Goal: Task Accomplishment & Management: Complete application form

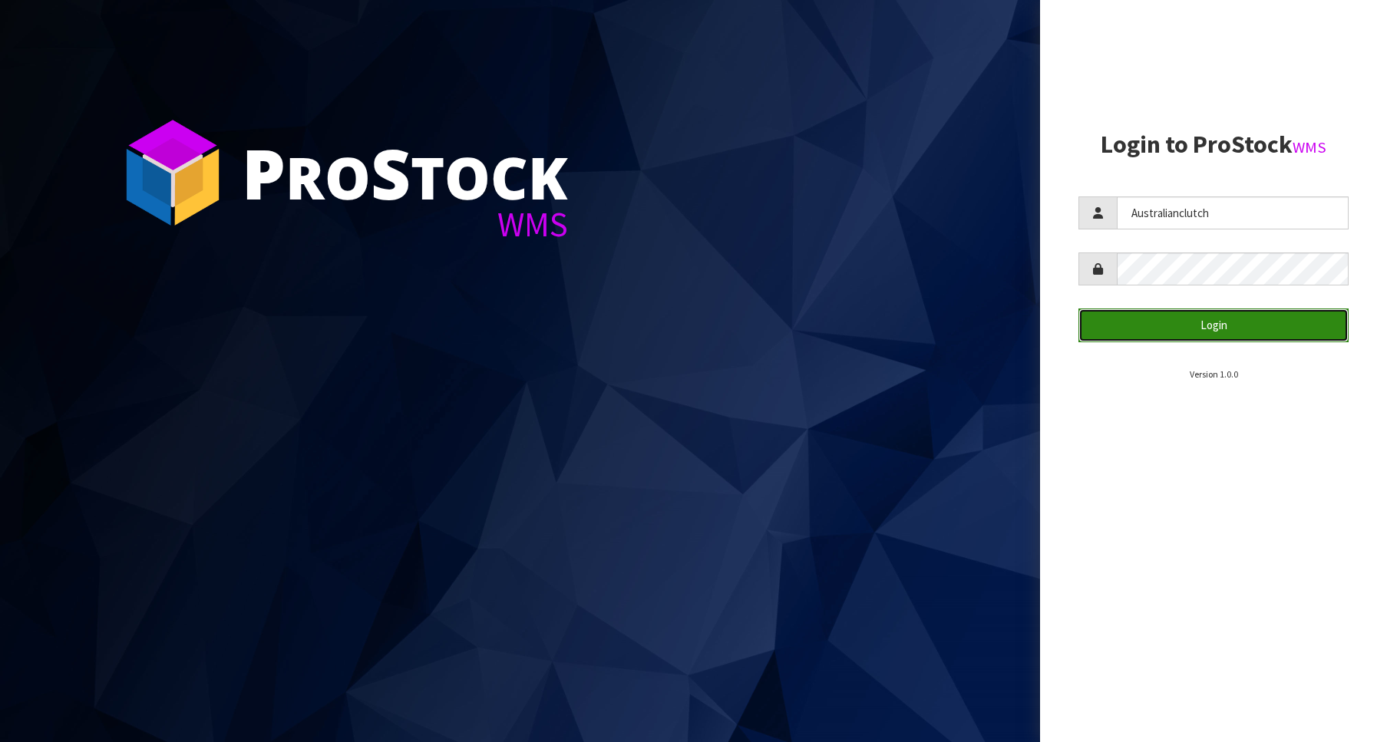
click at [1259, 335] on button "Login" at bounding box center [1213, 325] width 270 height 33
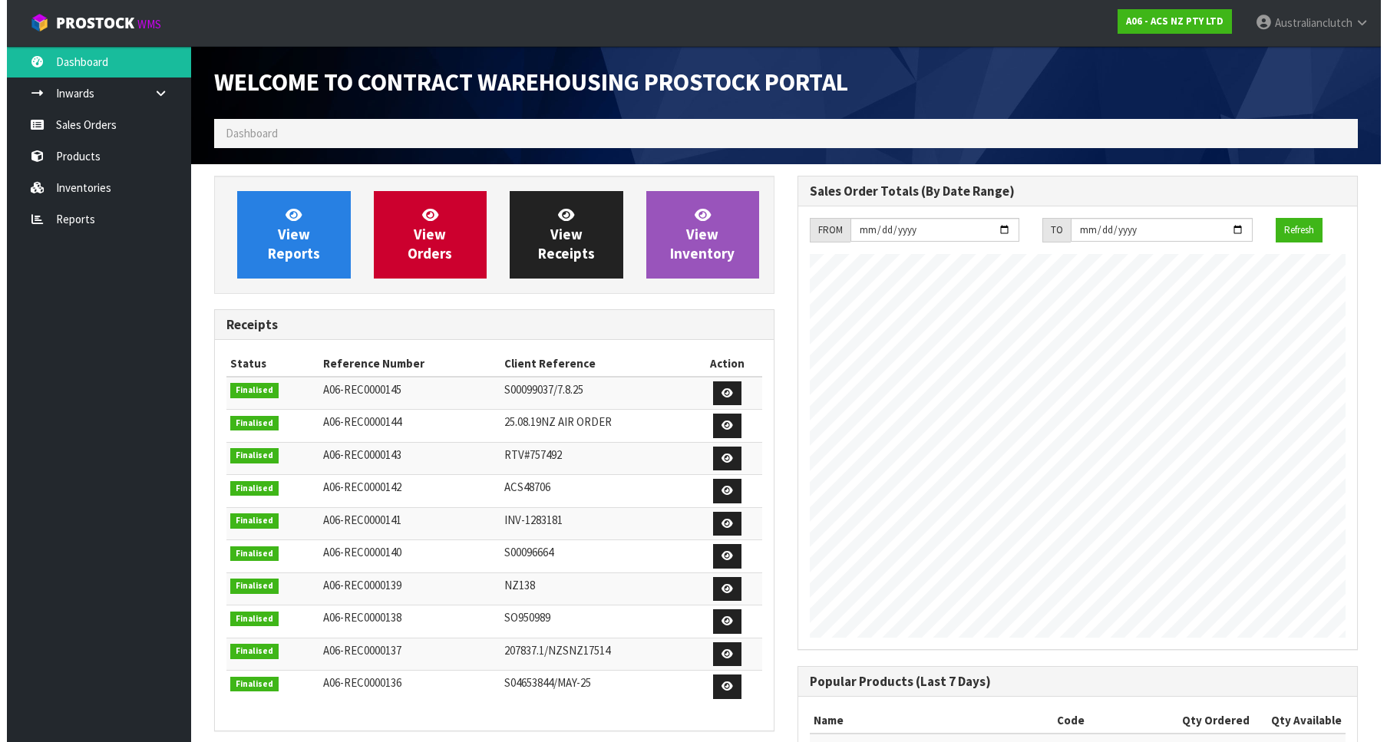
scroll to position [852, 583]
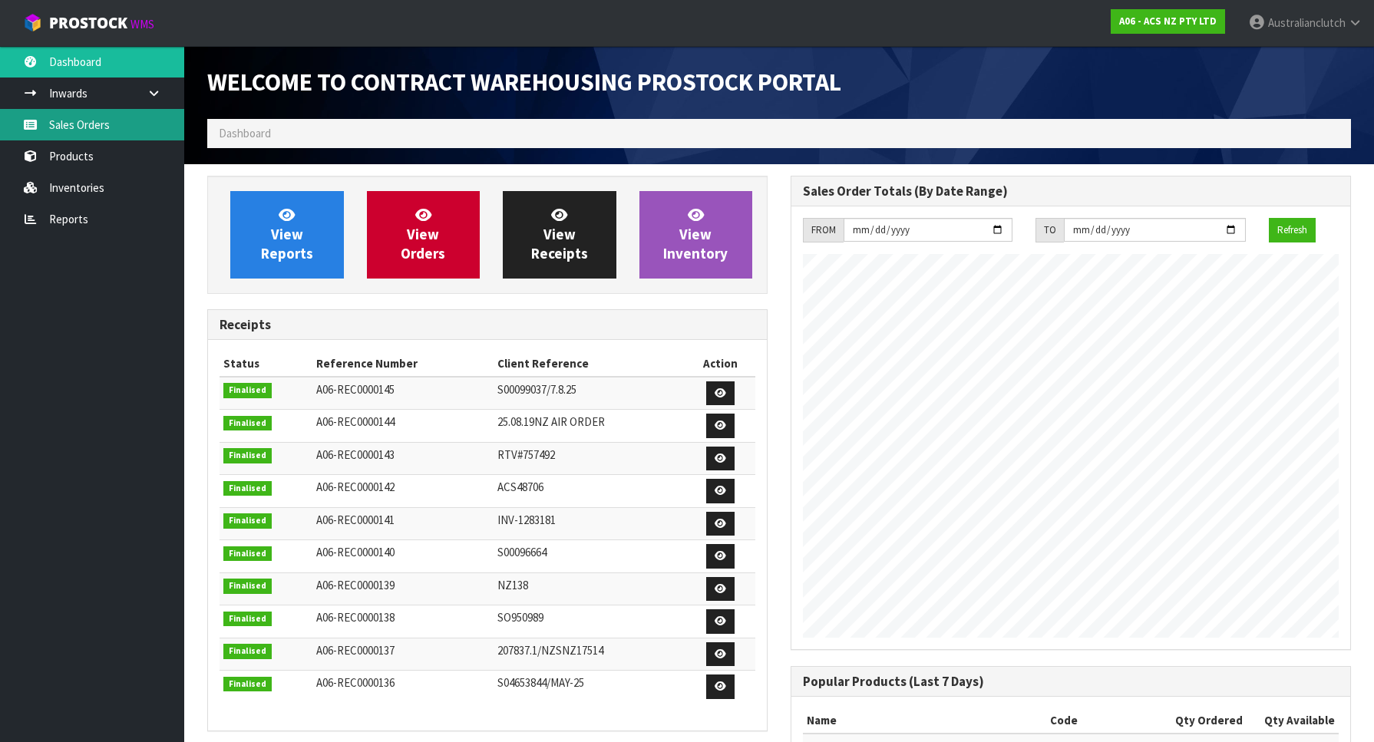
click at [81, 120] on link "Sales Orders" at bounding box center [92, 124] width 184 height 31
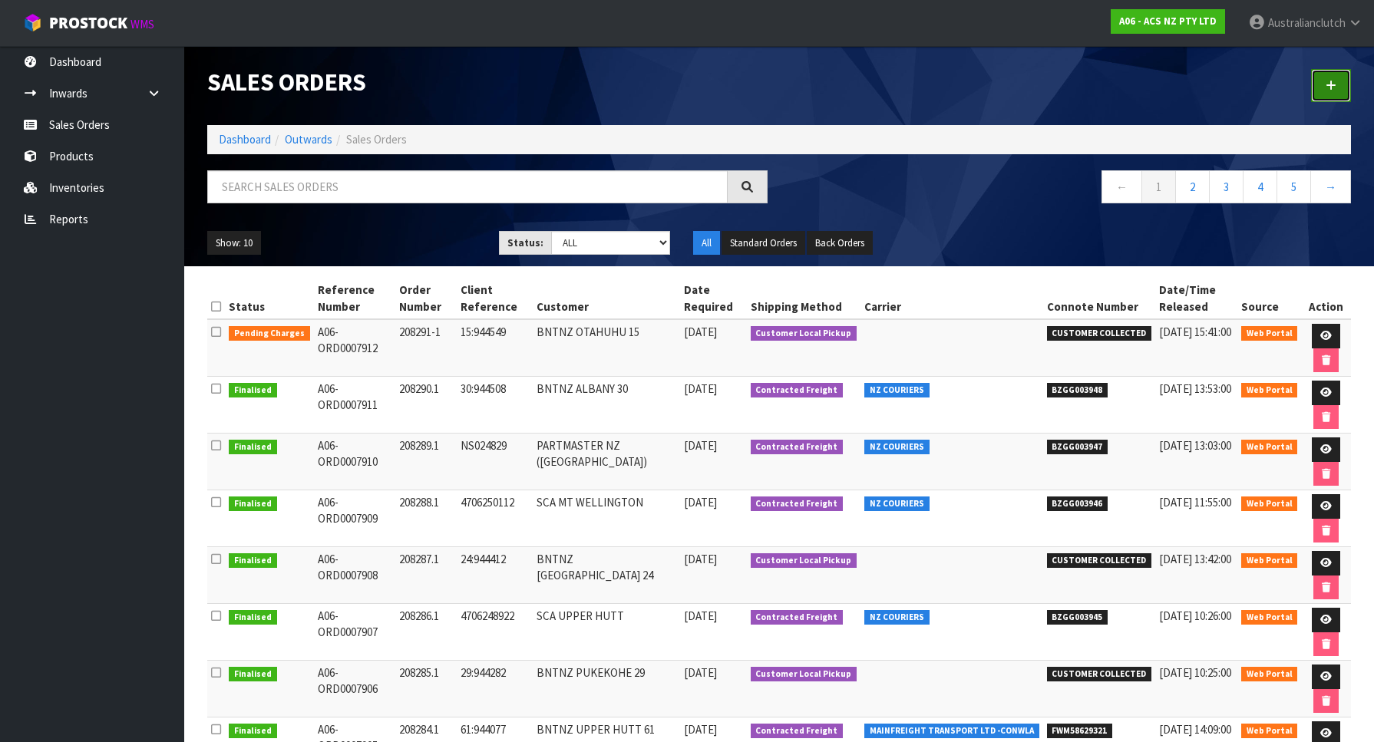
click at [1315, 100] on link at bounding box center [1331, 85] width 40 height 33
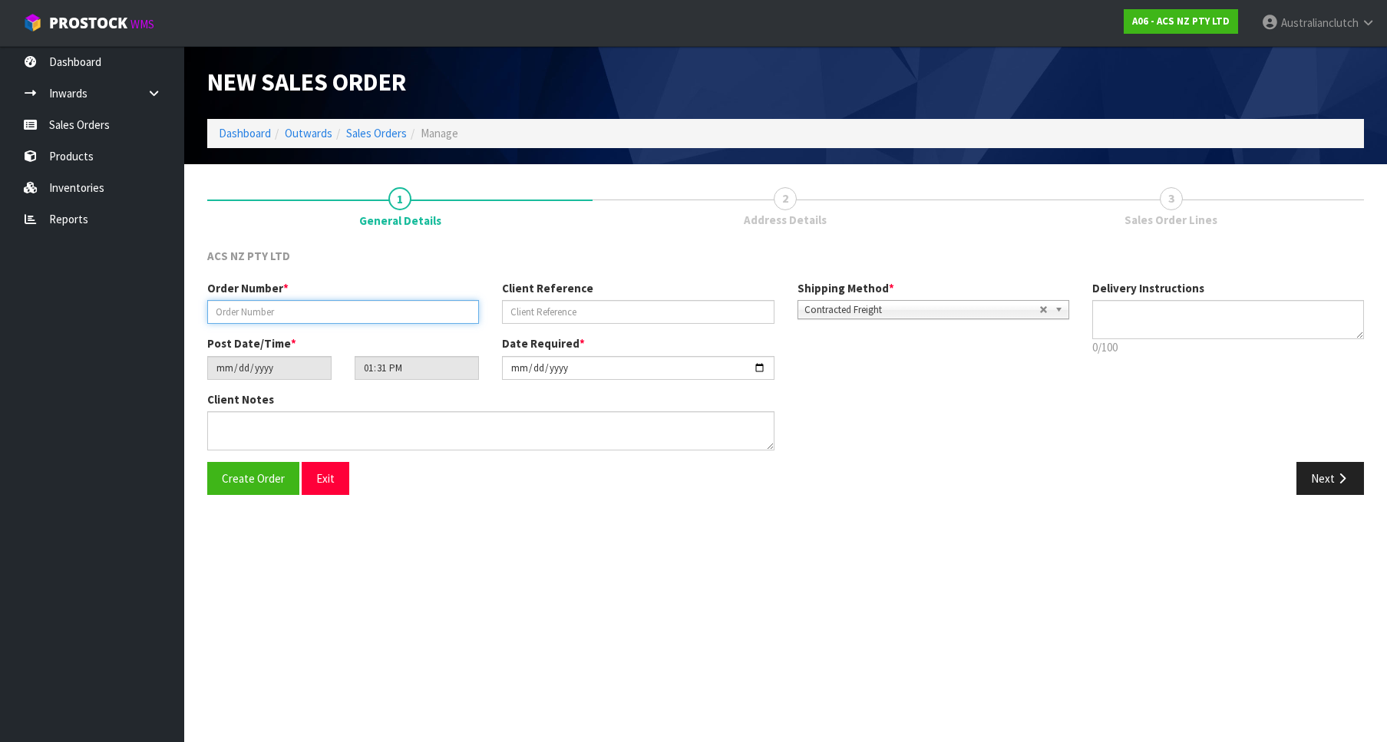
click at [312, 315] on input "text" at bounding box center [343, 312] width 272 height 24
paste input "208293.1"
type input "208293.1"
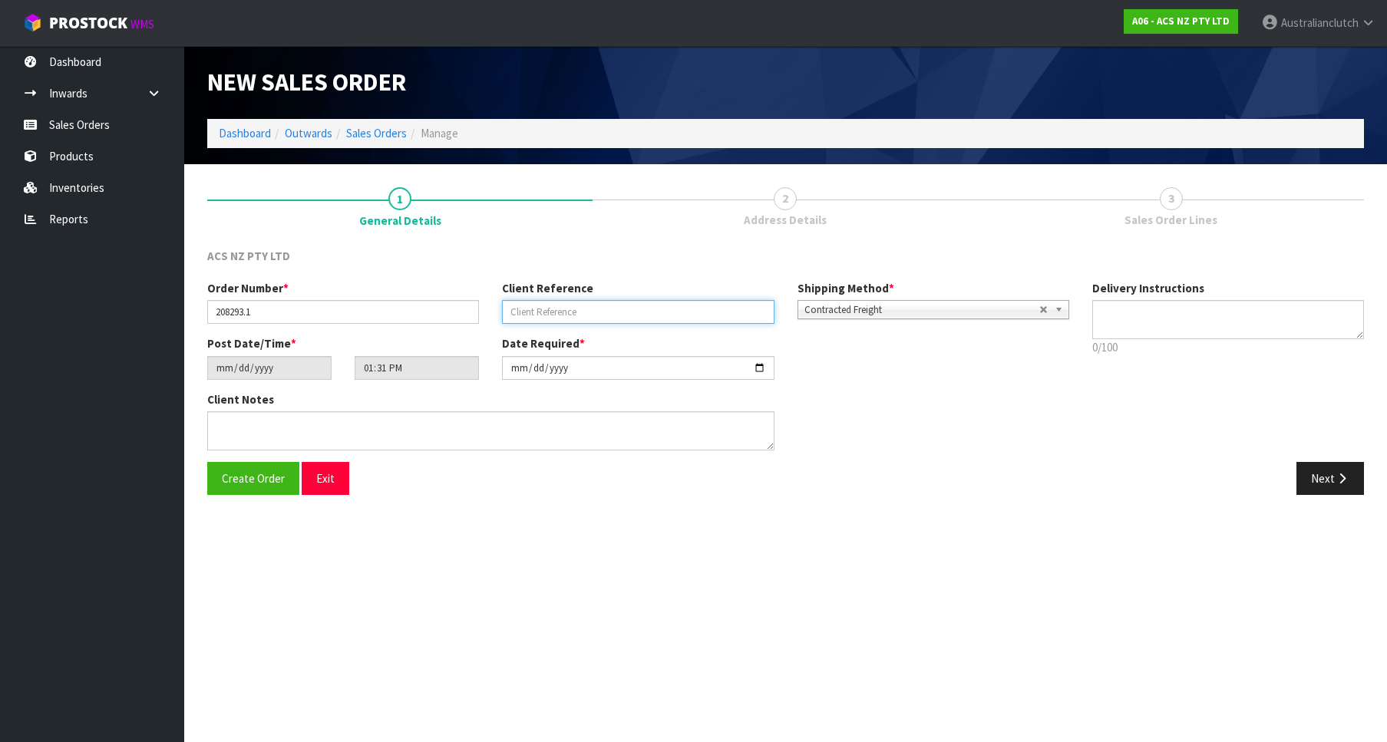
click at [690, 306] on input "text" at bounding box center [638, 312] width 272 height 24
paste input "S596018867"
type input "S596018867"
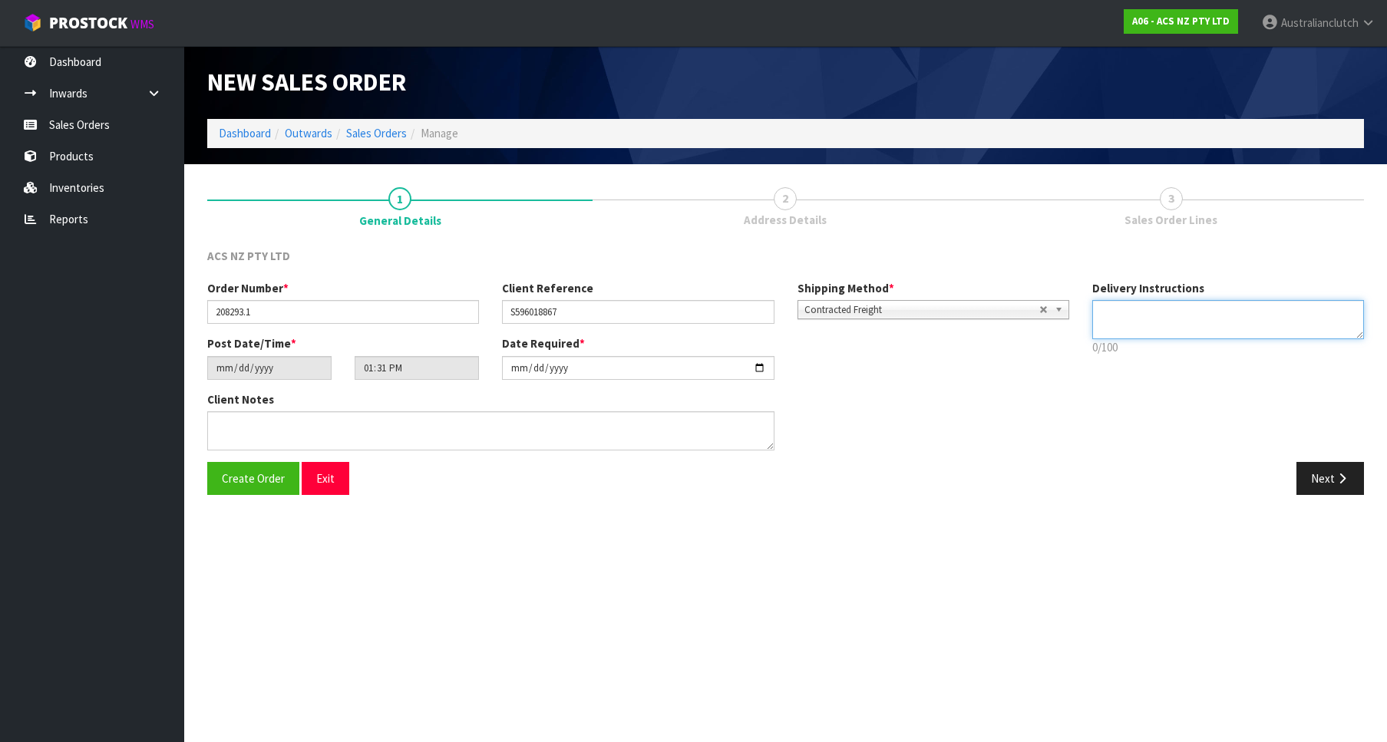
click at [1130, 337] on textarea at bounding box center [1228, 319] width 272 height 39
type textarea "PLEASE SEND VIA NZC"
click at [1329, 488] on button "Next" at bounding box center [1330, 478] width 68 height 33
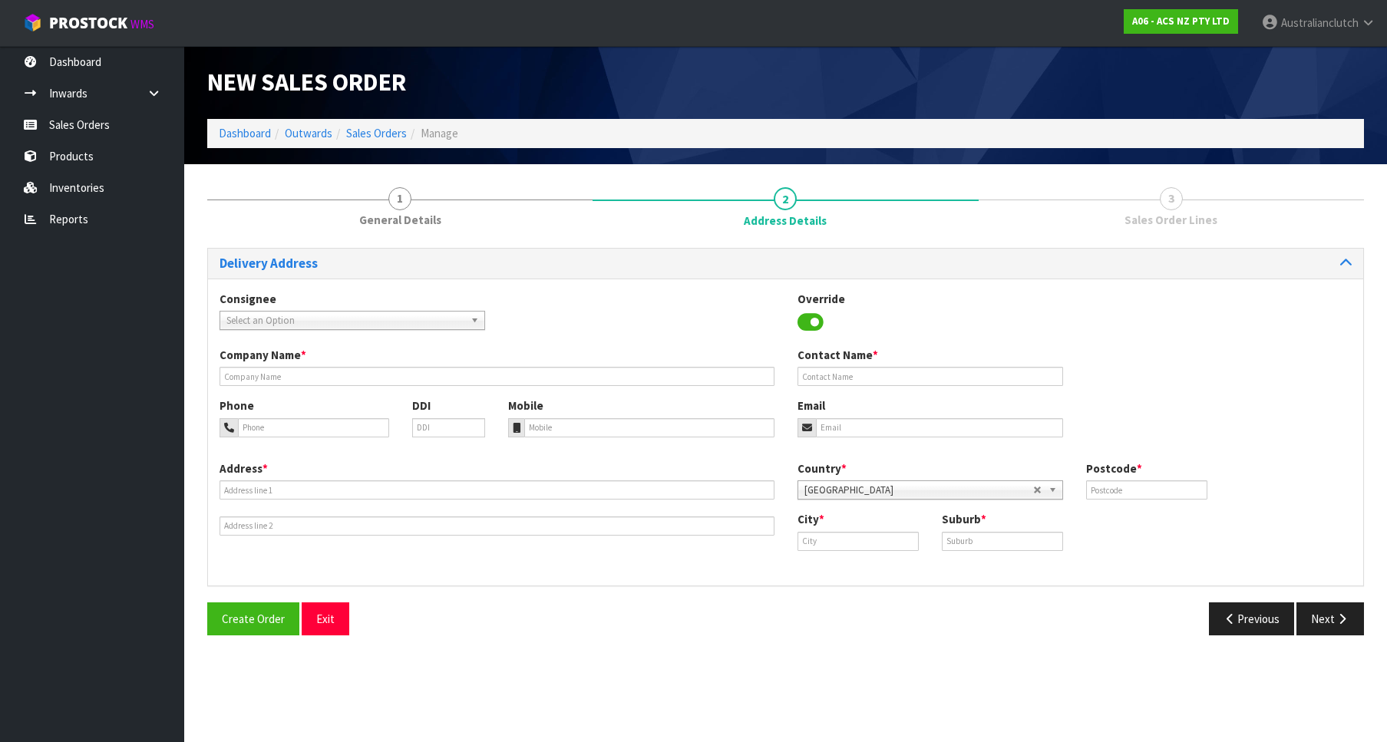
click at [348, 325] on span "Select an Option" at bounding box center [345, 321] width 238 height 18
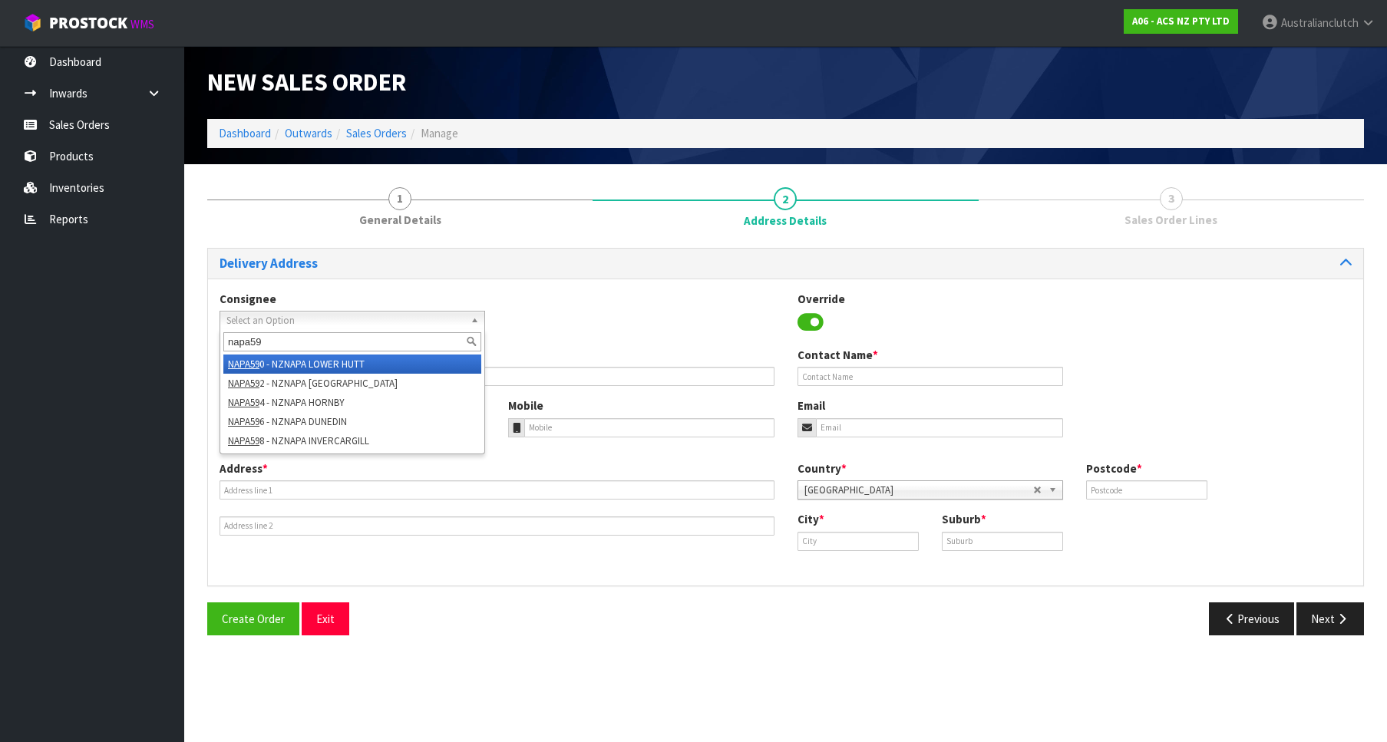
type input "napa596"
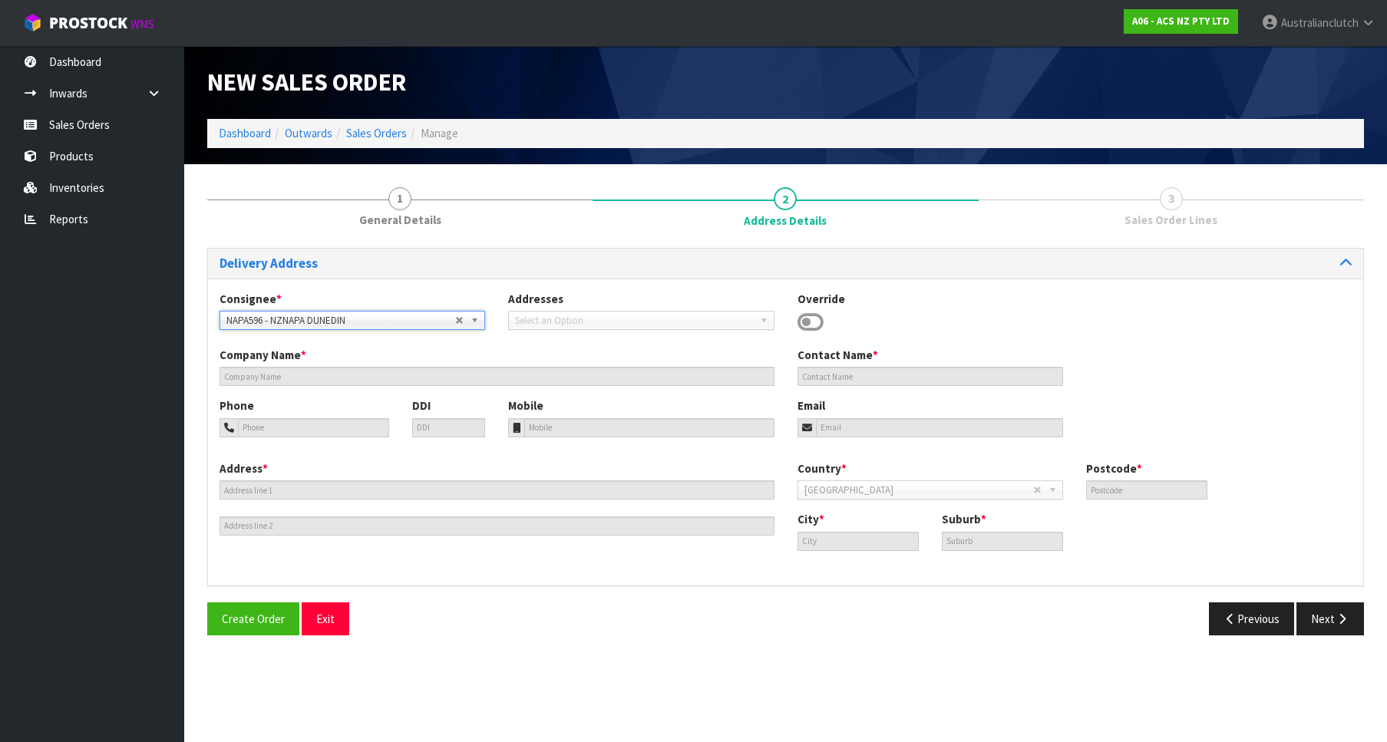
type input "NZNAPA DUNEDIN"
type input "[PERSON_NAME] Ovens"
type input "03 4562318"
type input "[EMAIL_ADDRESS][DOMAIN_NAME]"
type input "[STREET_ADDRESS]"
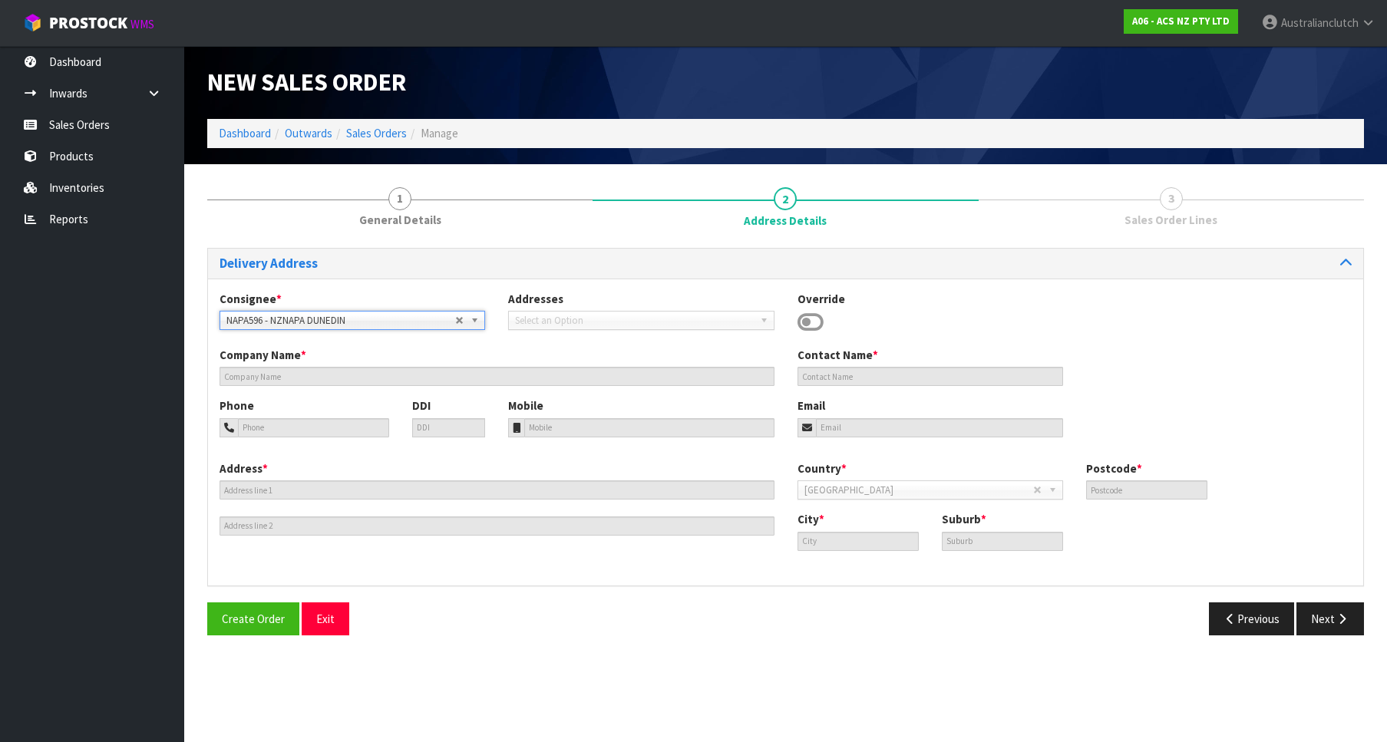
type input "9012"
type input "DUNEDIN"
click at [1355, 660] on section "New Sales Order Dashboard Outwards Sales Orders Manage New Sales Order Dashboar…" at bounding box center [693, 371] width 1387 height 742
click at [1340, 638] on div "Create Order Exit Previous Next" at bounding box center [786, 624] width 1180 height 45
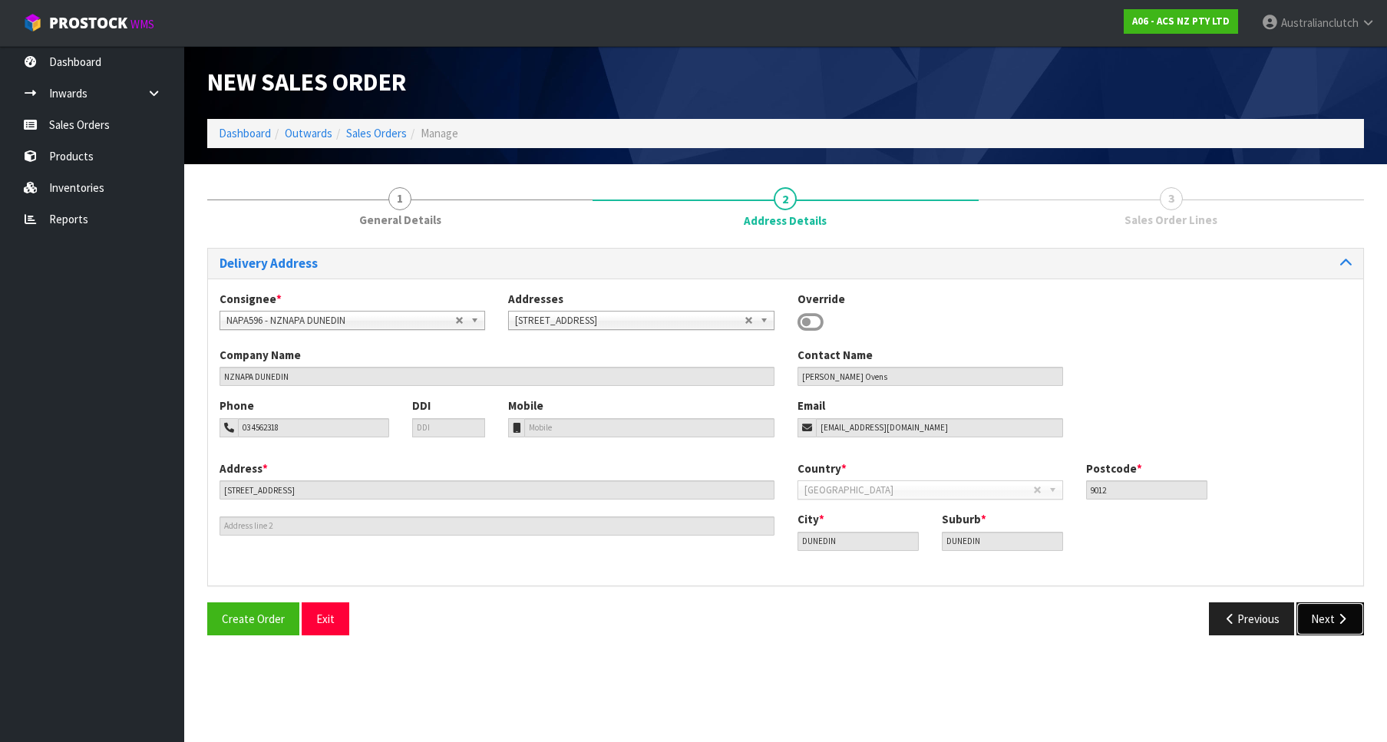
click at [1328, 619] on button "Next" at bounding box center [1330, 618] width 68 height 33
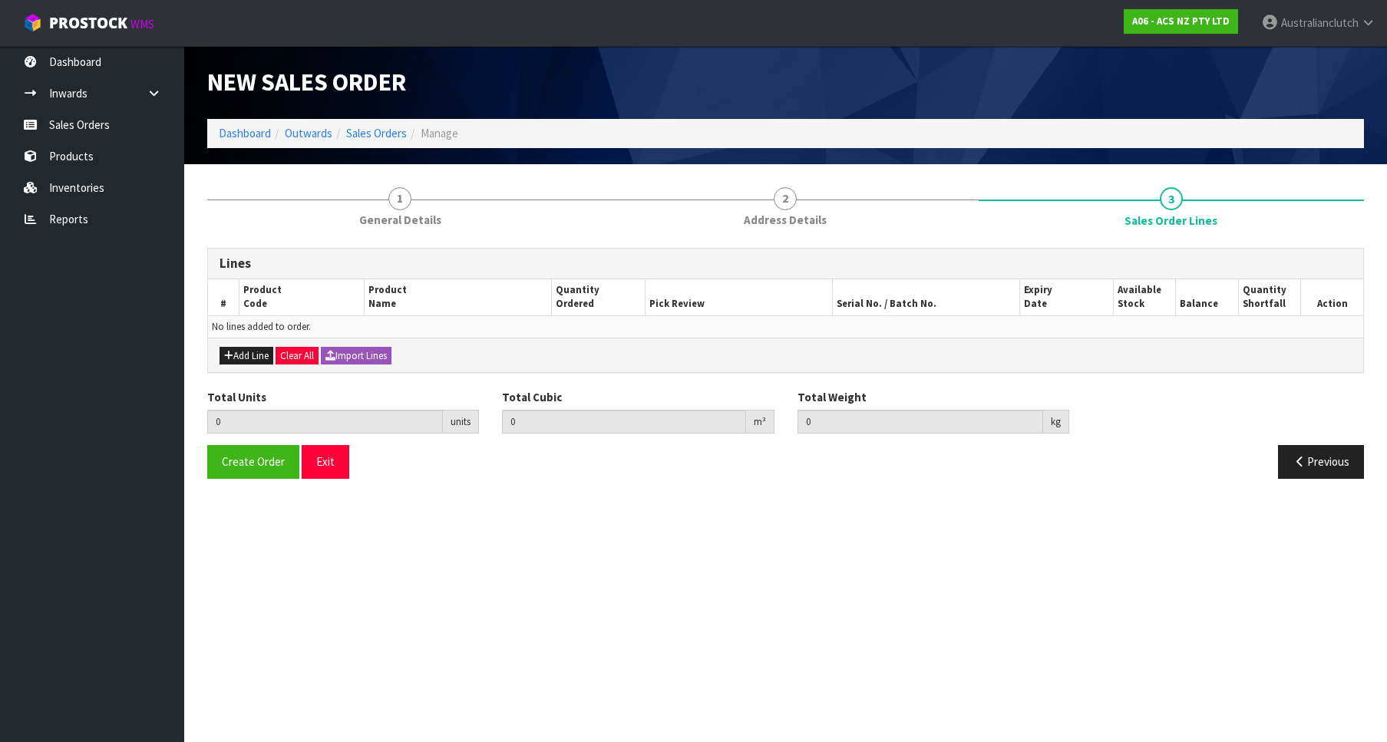
click at [253, 345] on div "Add Line Clear All Import Lines" at bounding box center [785, 355] width 1155 height 35
click at [238, 348] on button "Add Line" at bounding box center [246, 356] width 54 height 18
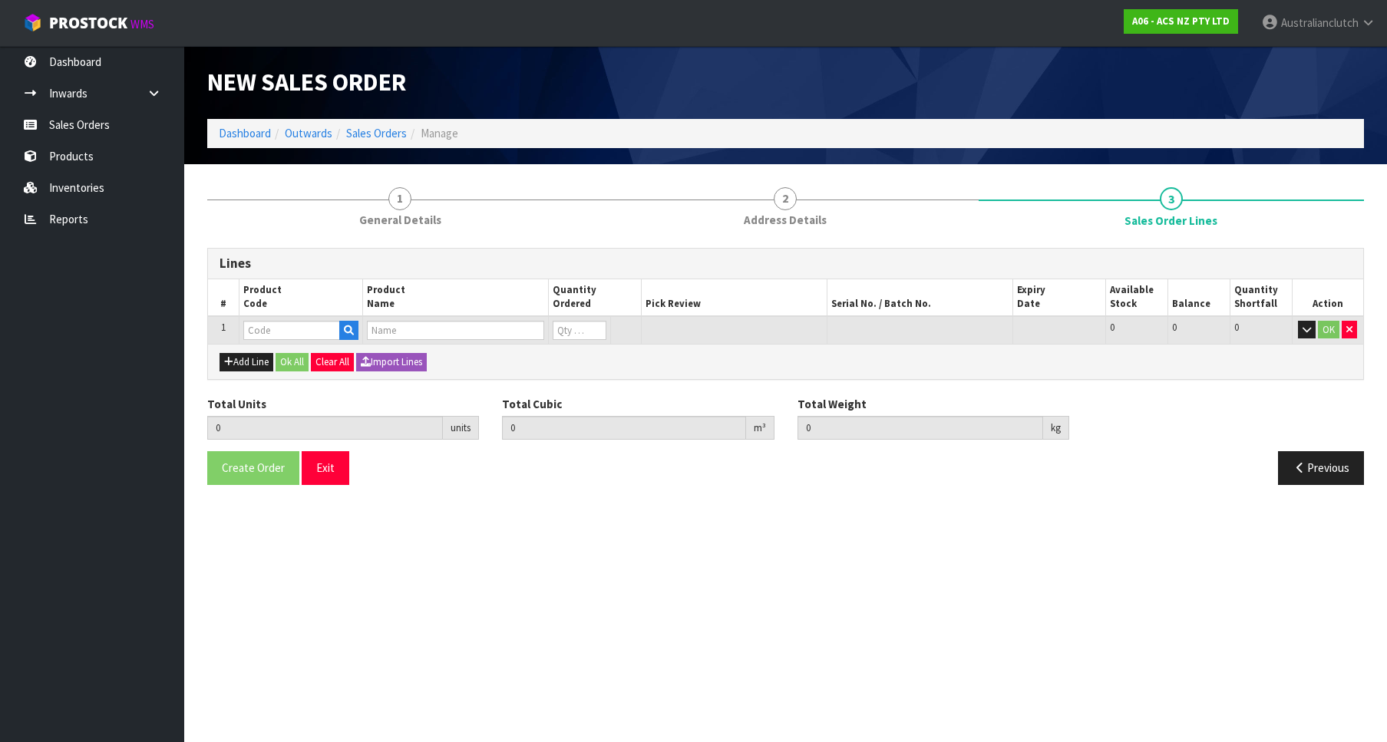
click at [269, 342] on td at bounding box center [301, 330] width 124 height 28
click at [277, 332] on input "text" at bounding box center [291, 330] width 97 height 19
paste input "MCMZ027"
type input "MCMZ027"
type input "0.000000"
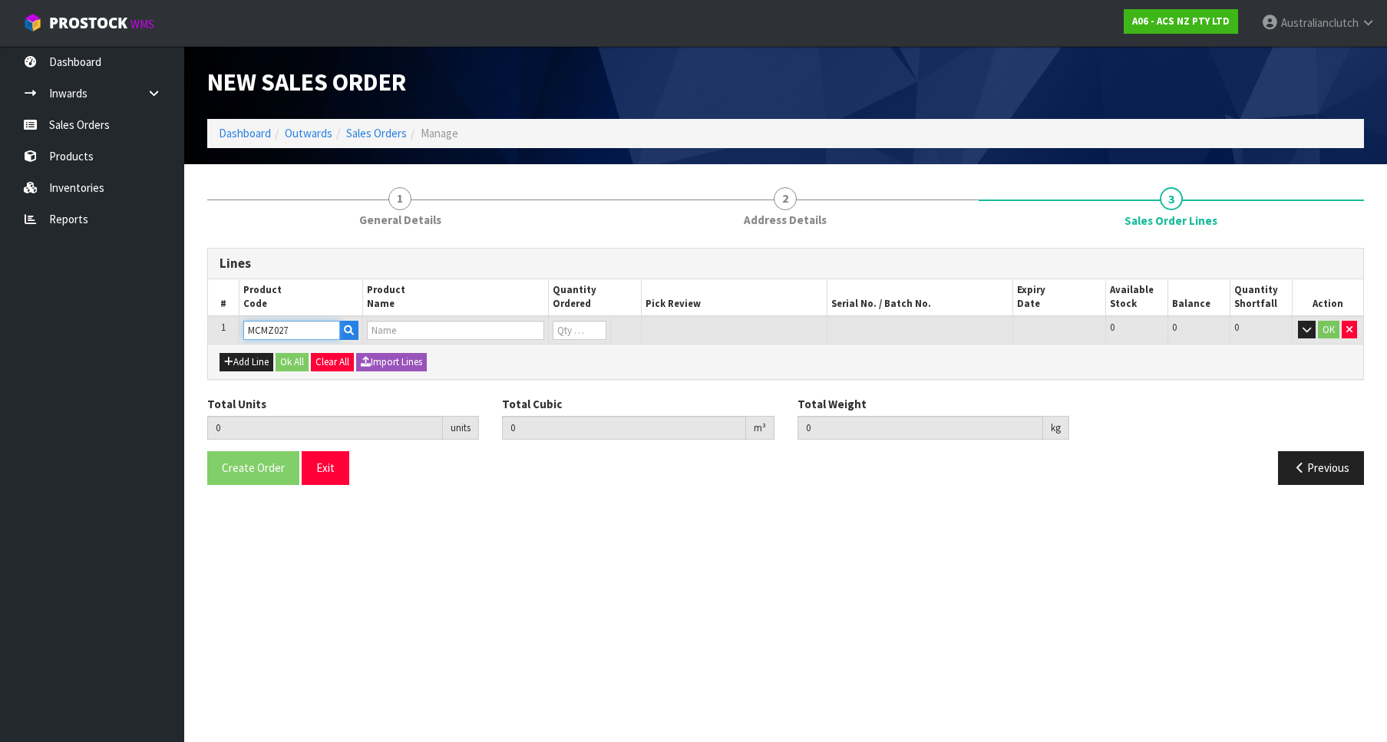
type input "0.000"
type input "CLUTCH M/CYL MAZDA 15.87MM (5/8")"
type input "0"
type input "1"
type input "0.002981"
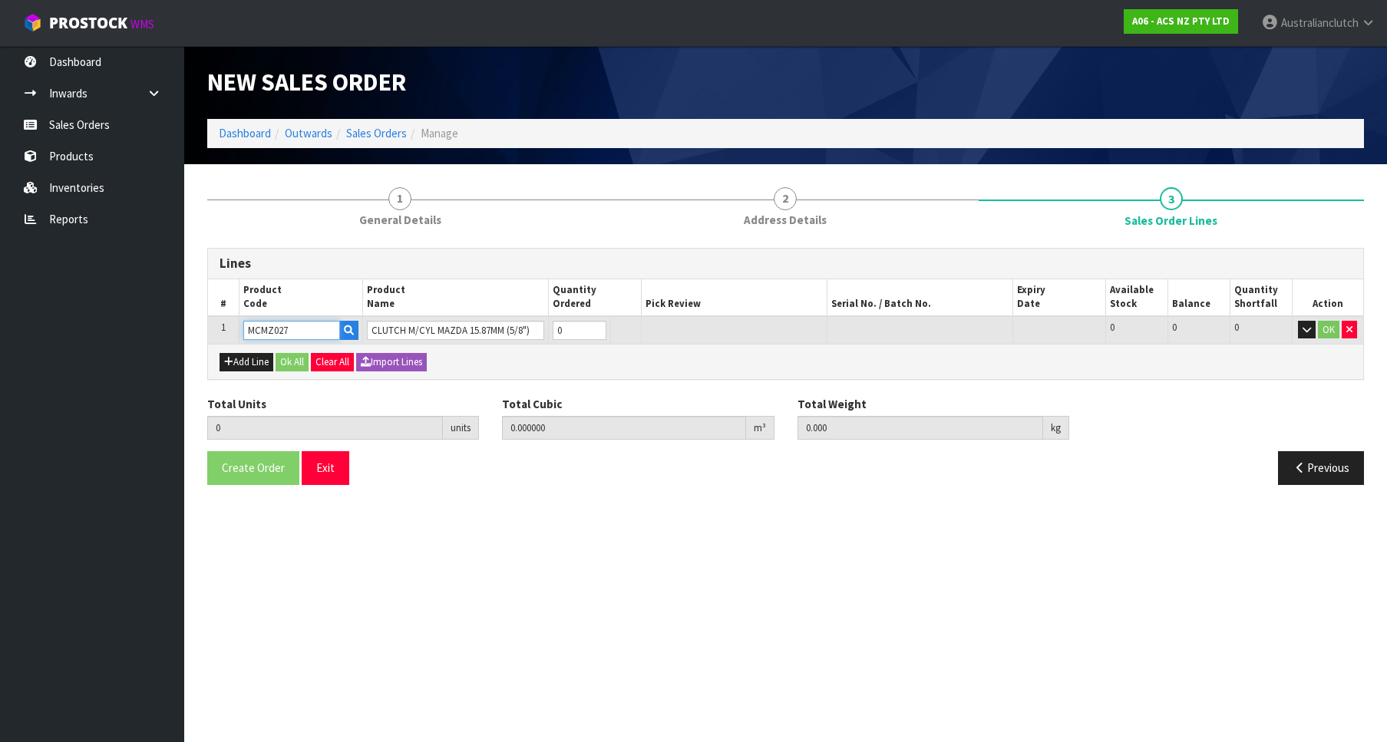
type input "0.65"
type input "1"
click at [599, 325] on input "1" at bounding box center [580, 330] width 54 height 19
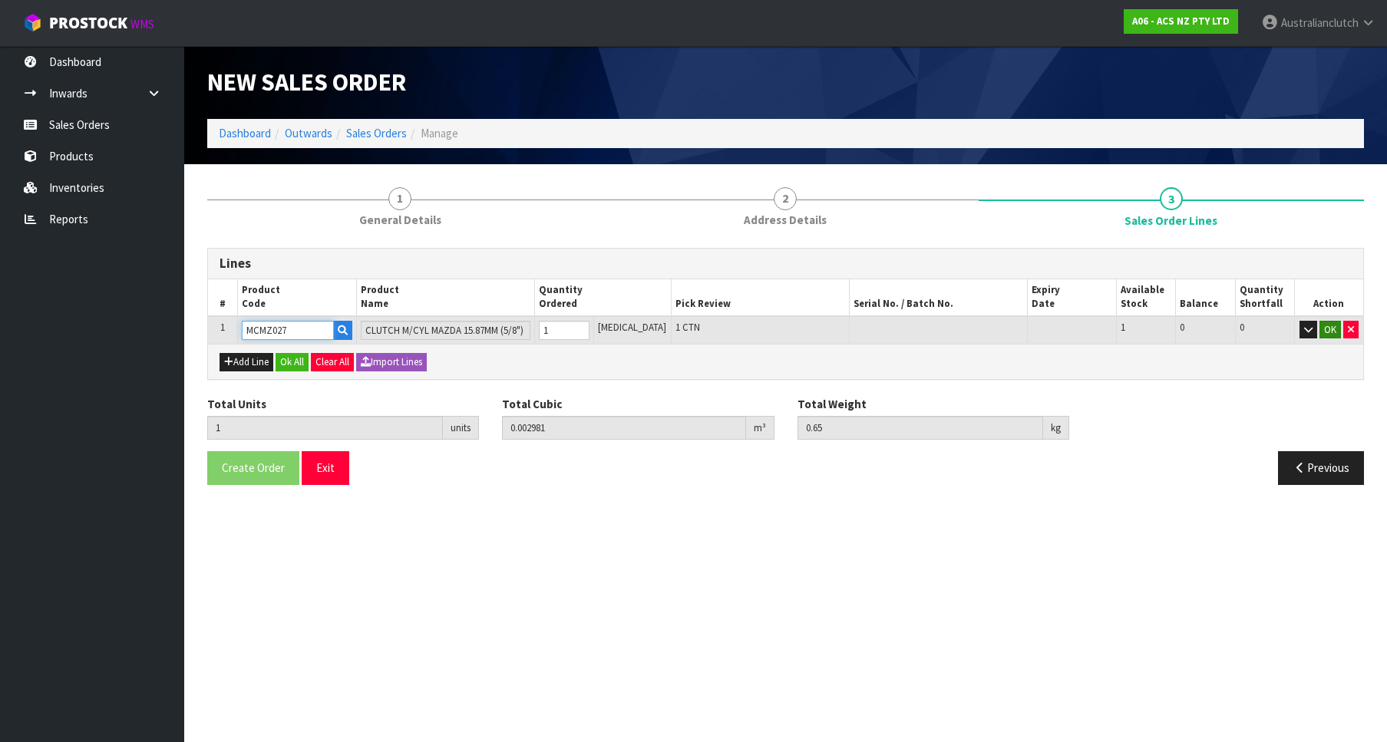
type input "MCMZ027"
click at [1332, 334] on button "OK" at bounding box center [1329, 330] width 21 height 18
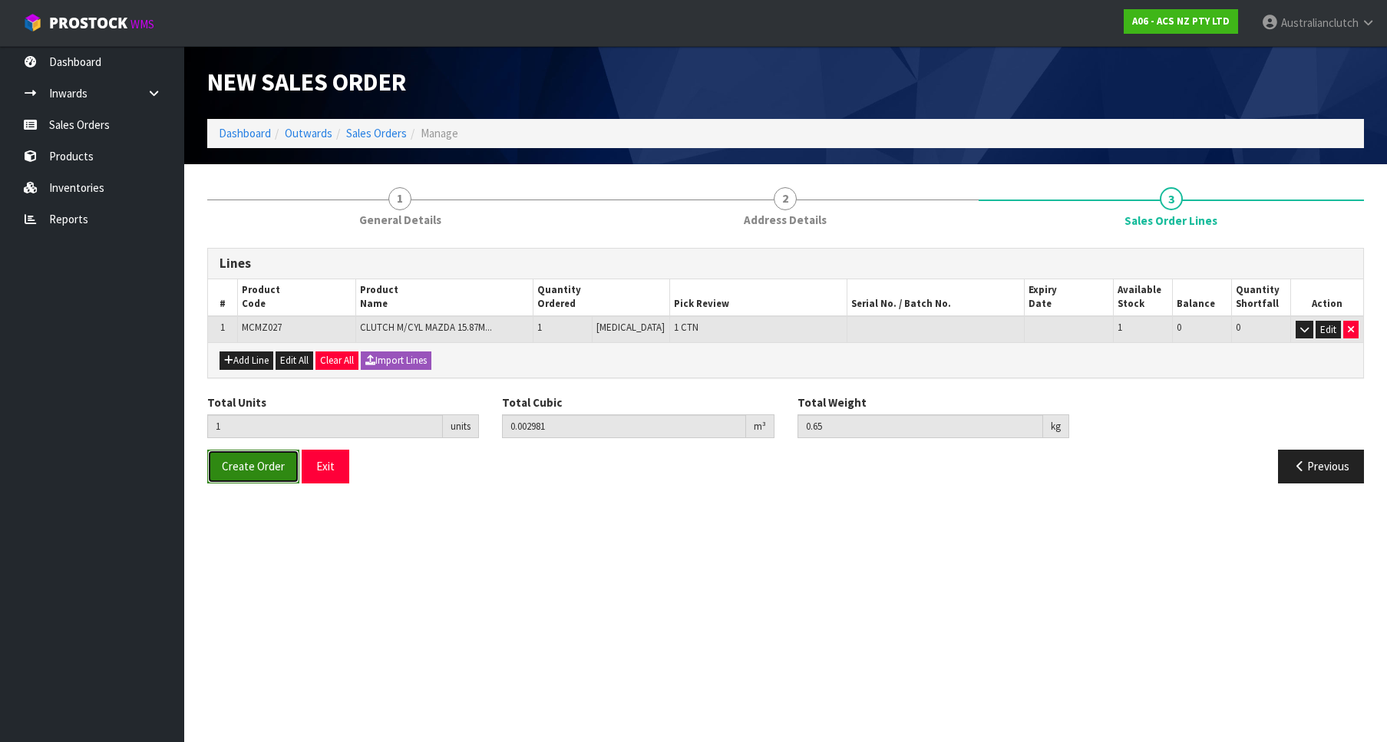
click at [262, 467] on span "Create Order" at bounding box center [253, 466] width 63 height 15
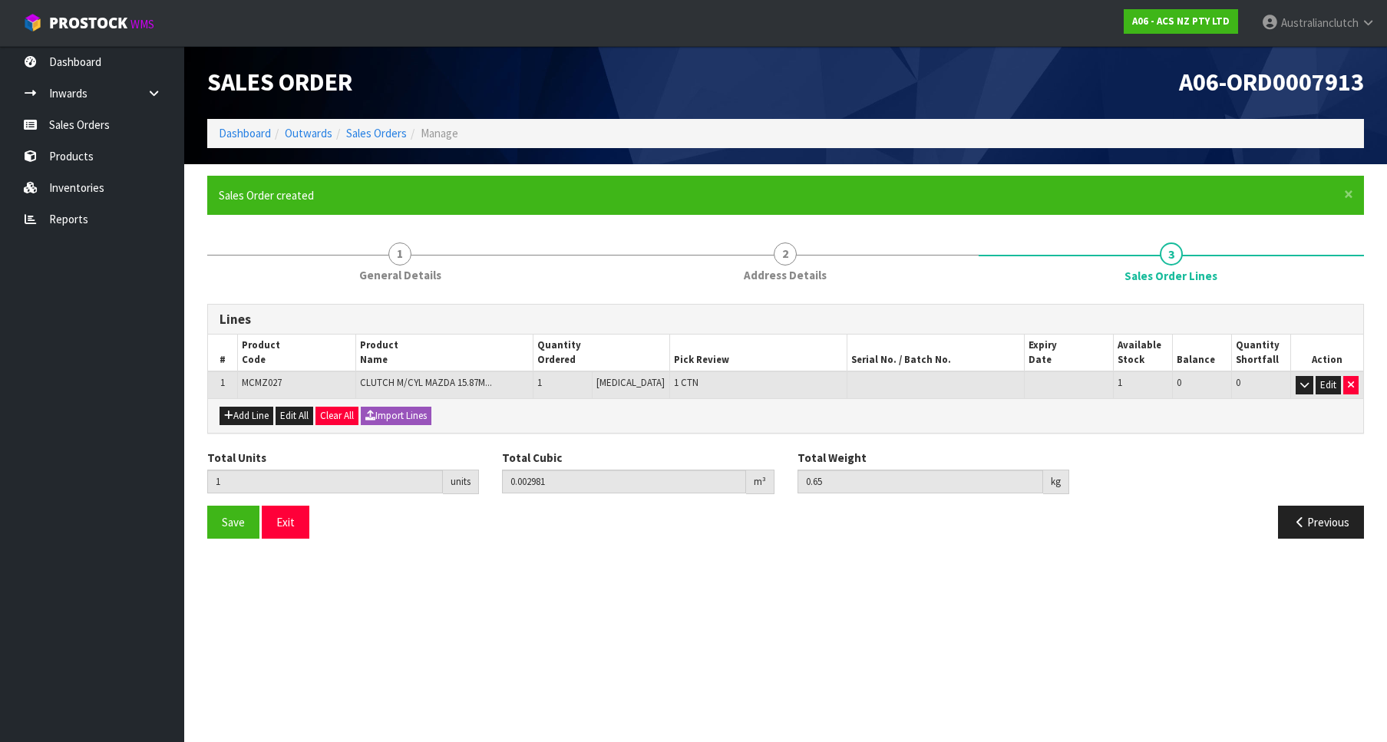
click at [1386, 451] on html "Toggle navigation ProStock WMS A06 - ACS NZ PTY LTD Australianclutch Logout Das…" at bounding box center [693, 371] width 1387 height 742
click at [592, 42] on nav "Toggle navigation ProStock WMS A06 - ACS NZ PTY LTD Australianclutch Logout" at bounding box center [693, 23] width 1387 height 47
